Goal: Communication & Community: Answer question/provide support

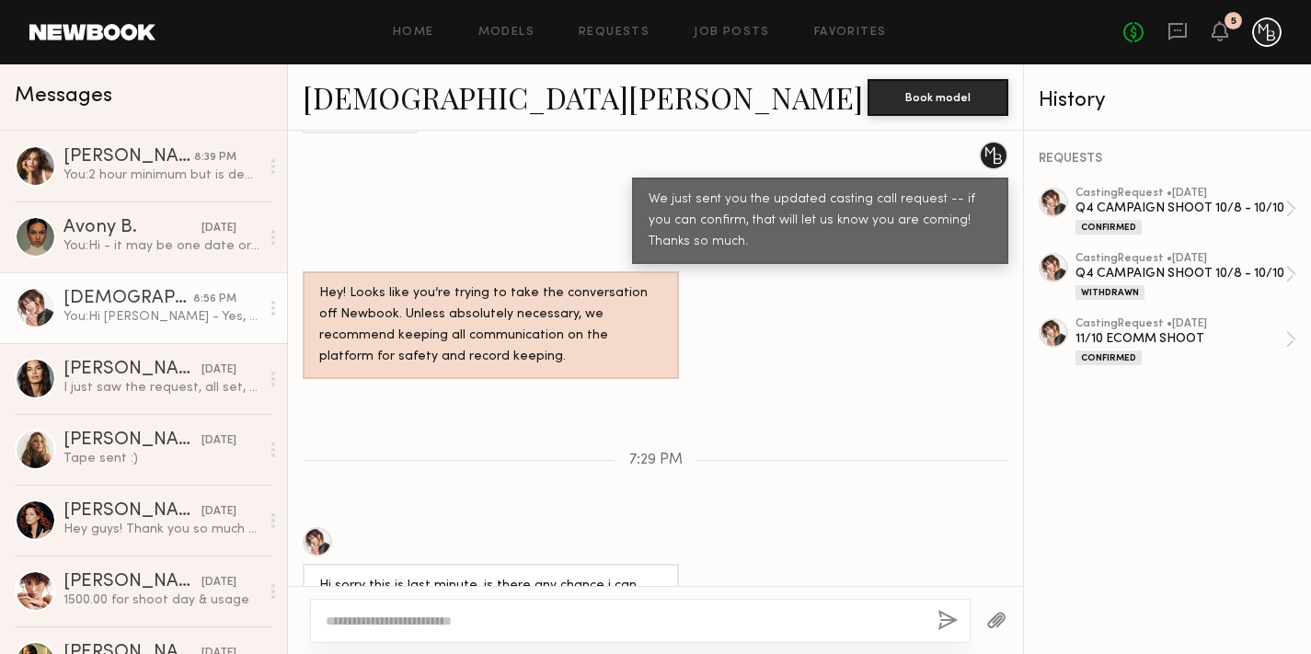
scroll to position [2380, 0]
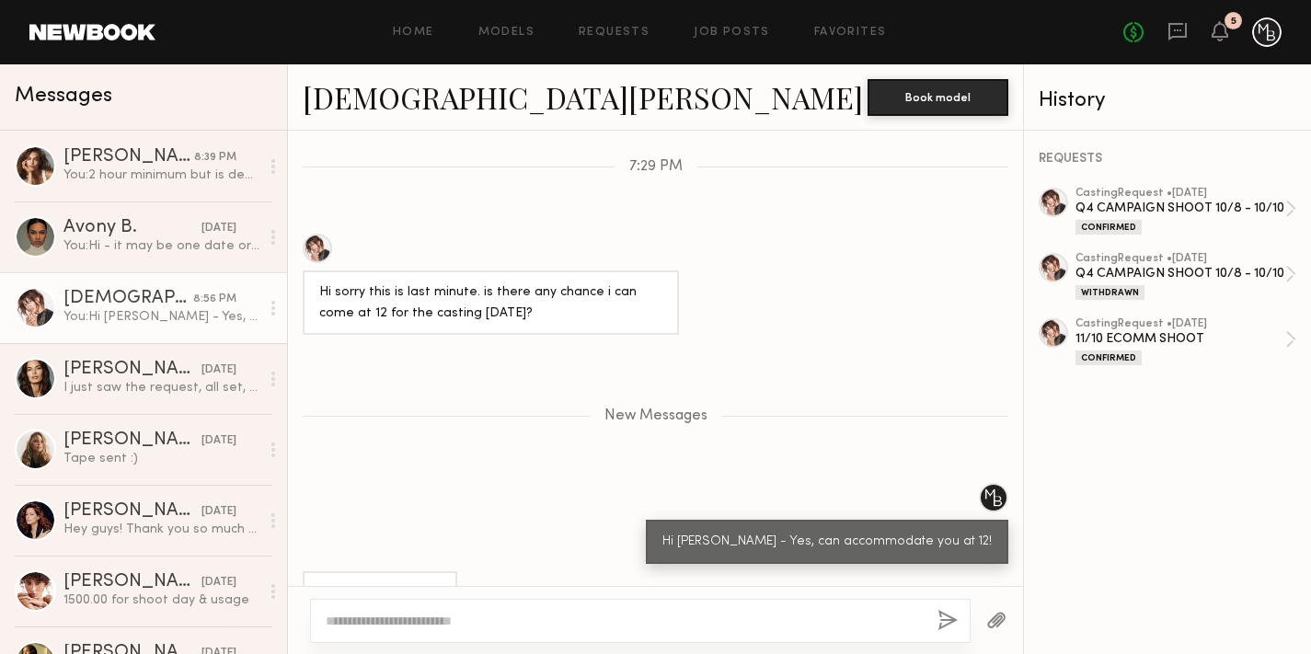
click at [507, 615] on textarea at bounding box center [624, 621] width 597 height 18
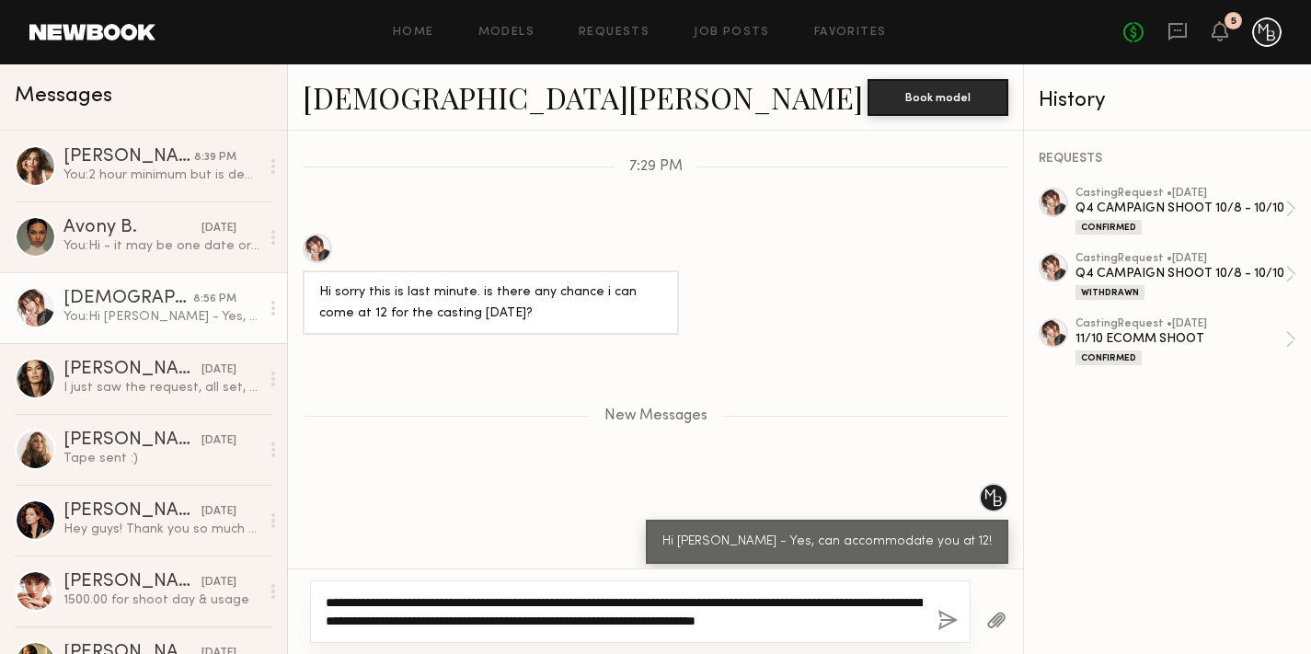
type textarea "**********"
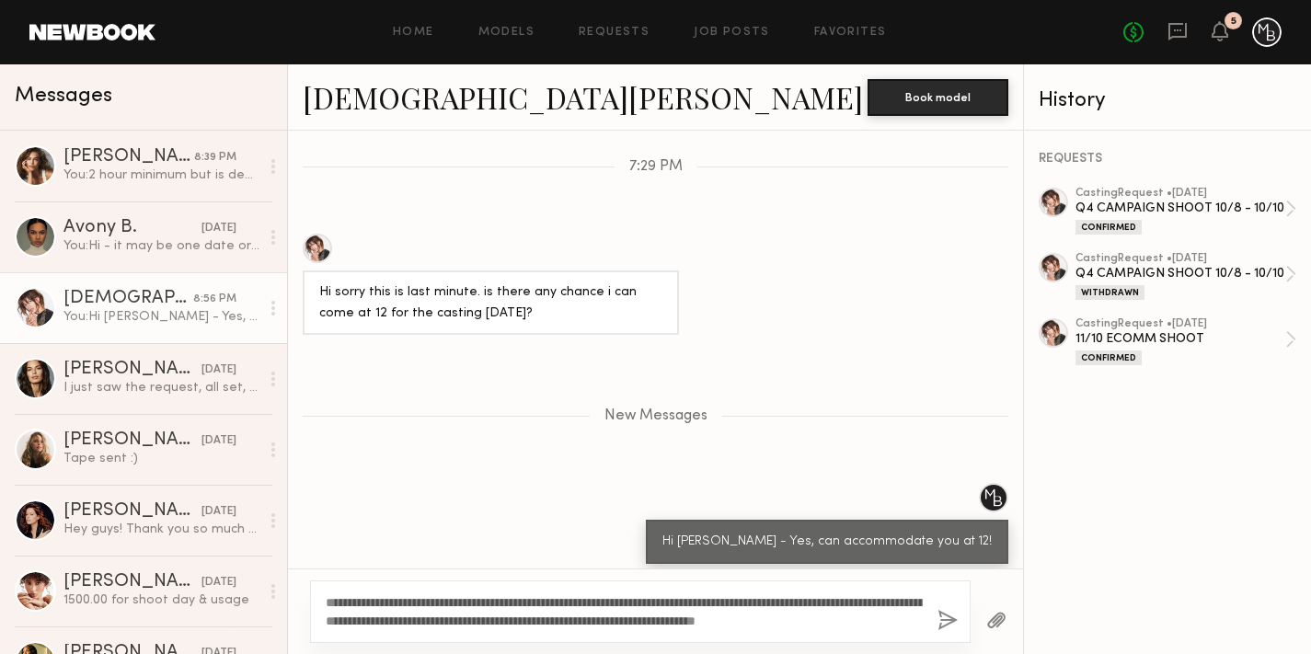
click at [940, 618] on button "button" at bounding box center [947, 621] width 20 height 23
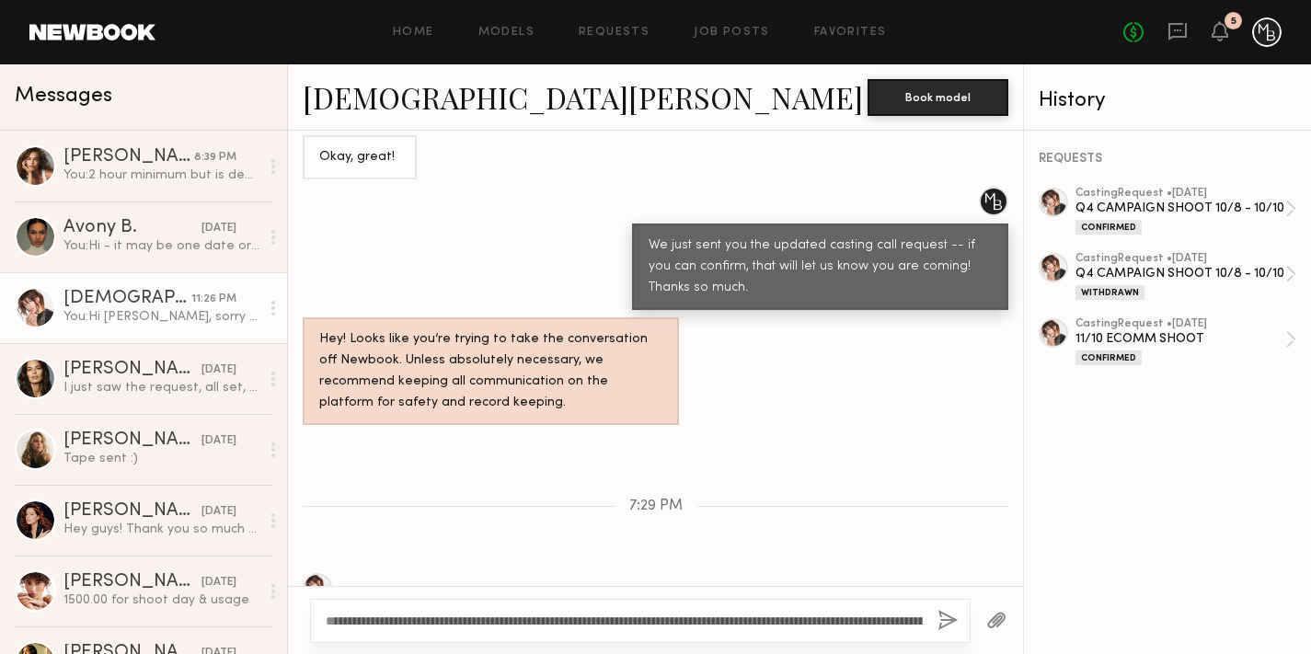
scroll to position [2532, 0]
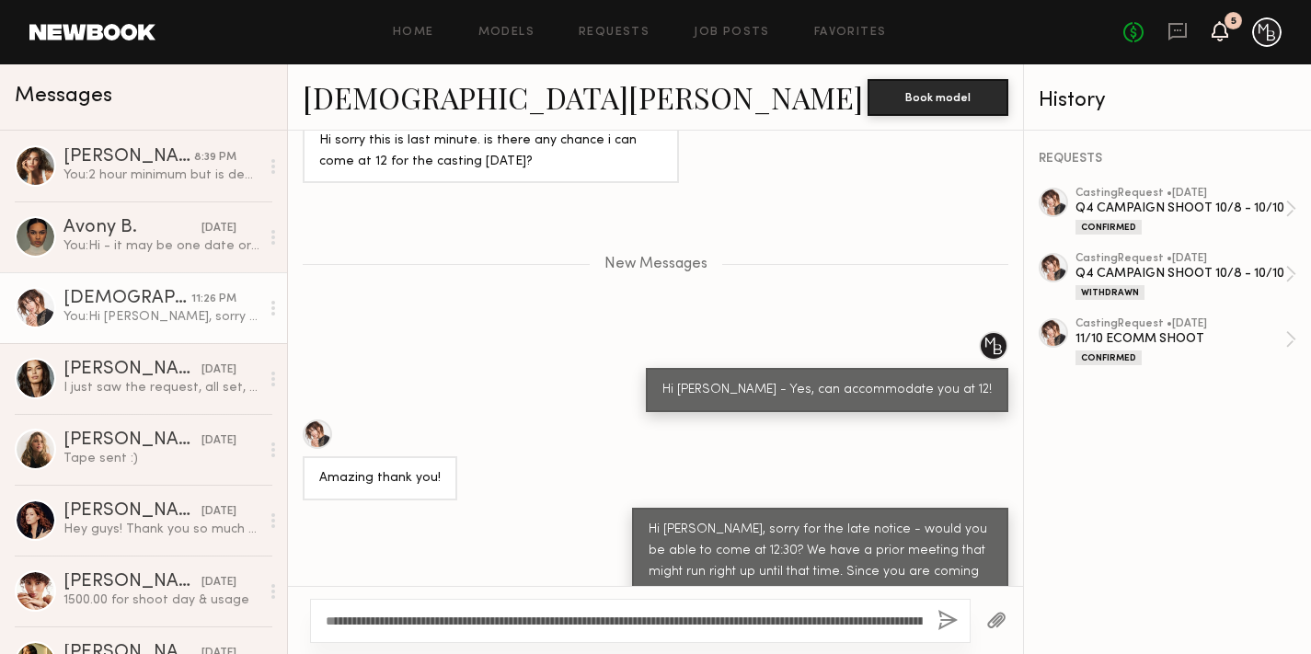
click at [1214, 39] on icon at bounding box center [1219, 31] width 17 height 20
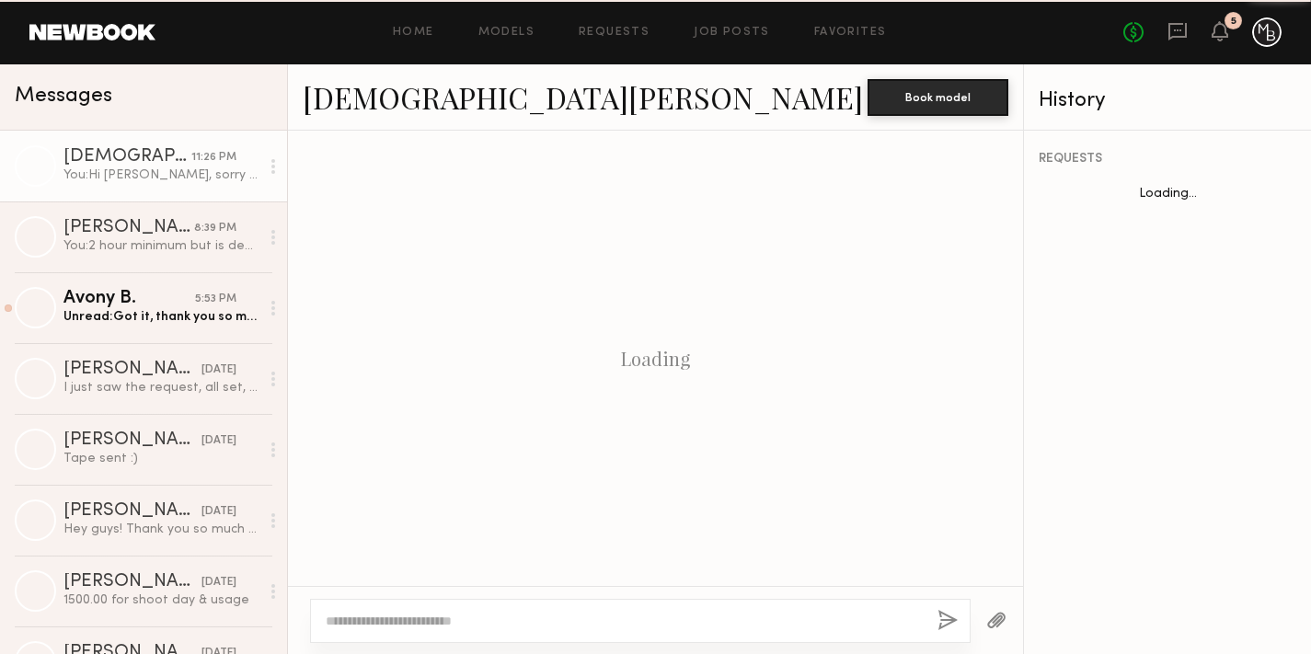
scroll to position [1785, 0]
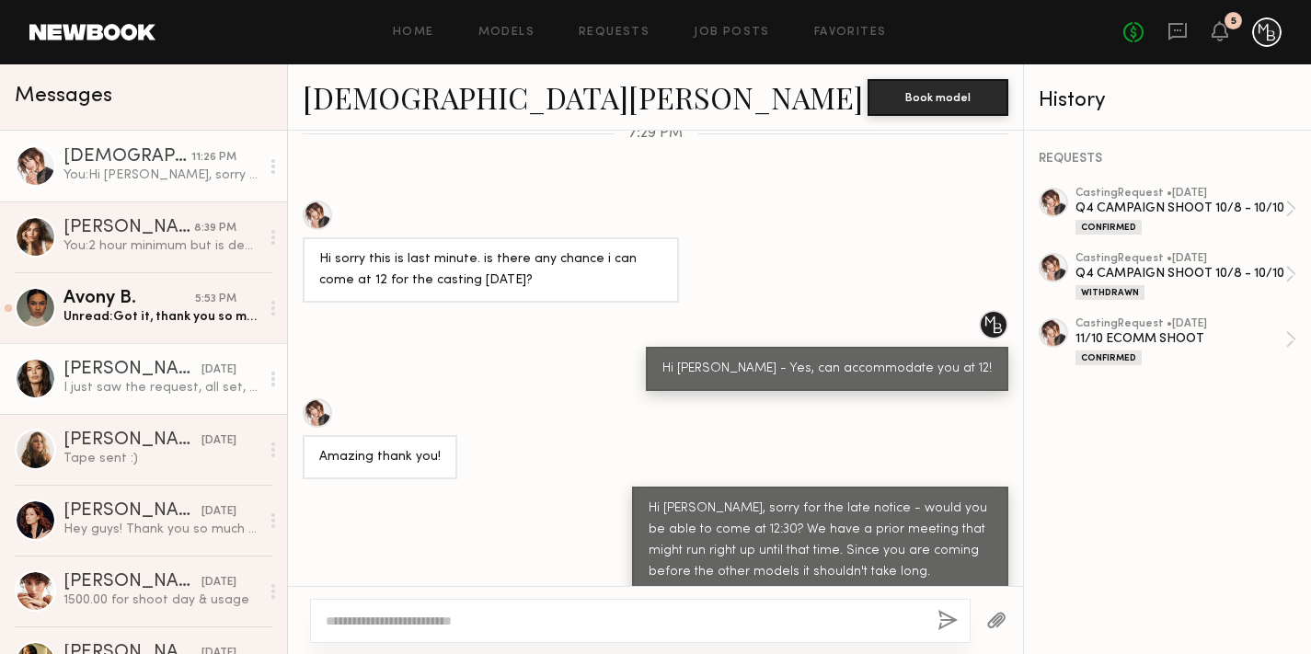
click at [186, 316] on div "Unread: Got it, thank you so much for clarifying, I am available for all those …" at bounding box center [161, 316] width 196 height 17
click at [222, 313] on div "Unread: Got it, thank you so much for clarifying, I am available for all those …" at bounding box center [161, 316] width 196 height 17
click at [139, 302] on div "Avony B." at bounding box center [129, 299] width 132 height 18
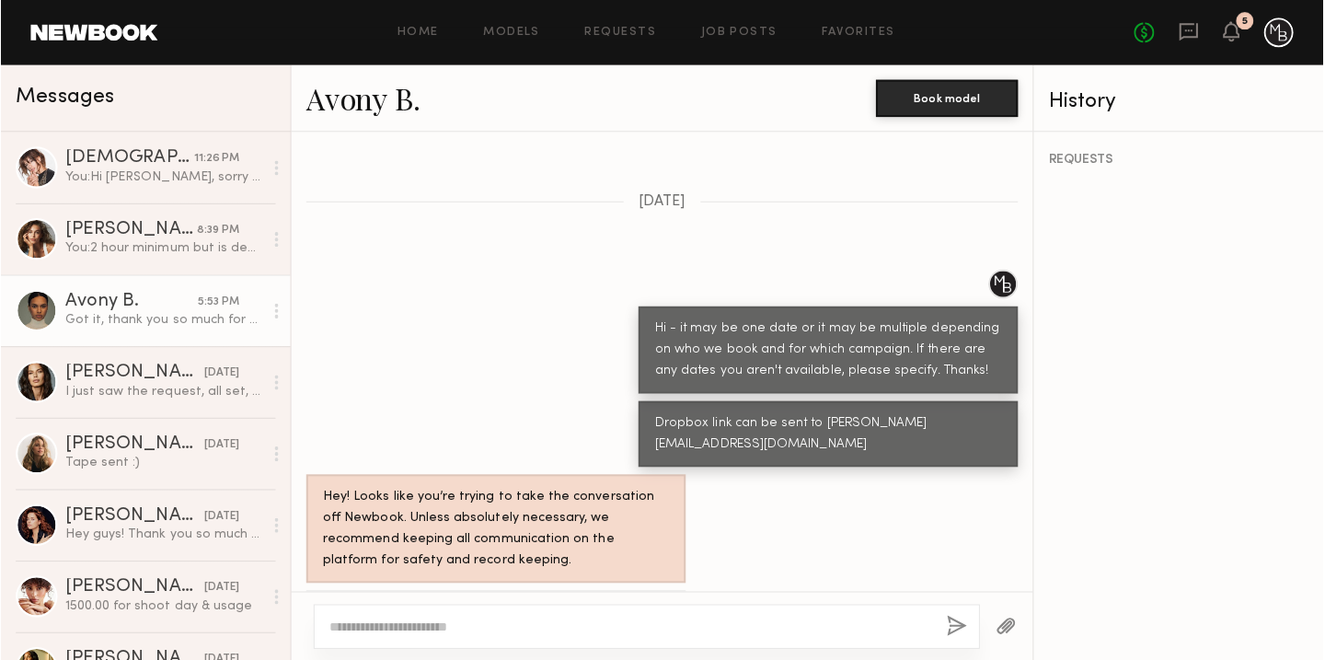
scroll to position [2303, 0]
